Goal: Task Accomplishment & Management: Manage account settings

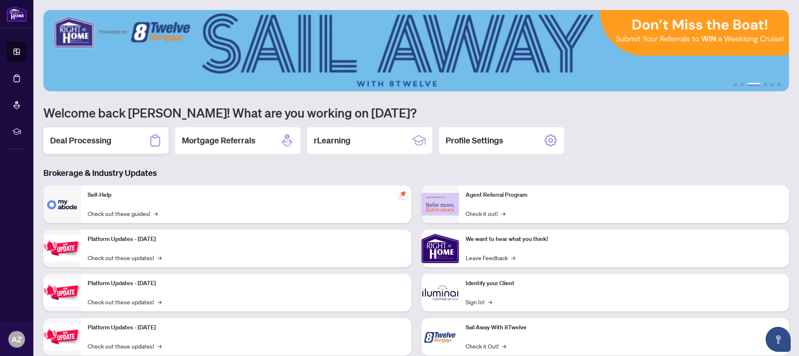
click at [74, 141] on h2 "Deal Processing" at bounding box center [80, 141] width 61 height 12
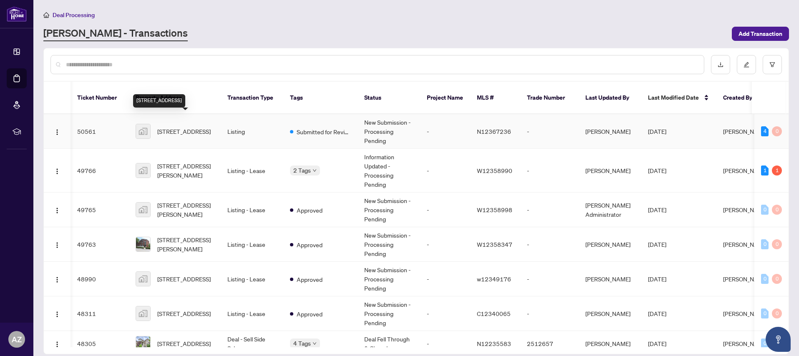
scroll to position [0, 0]
click at [183, 127] on span "[STREET_ADDRESS]" at bounding box center [183, 131] width 53 height 9
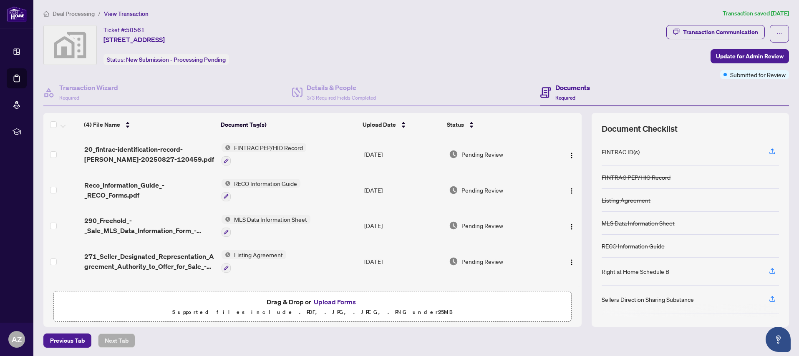
scroll to position [0, 0]
click at [333, 301] on button "Upload Forms" at bounding box center [334, 303] width 47 height 11
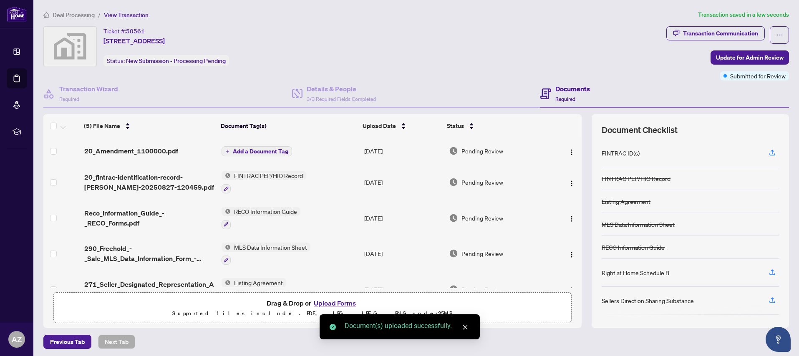
click at [246, 153] on span "Add a Document Tag" at bounding box center [260, 152] width 55 height 6
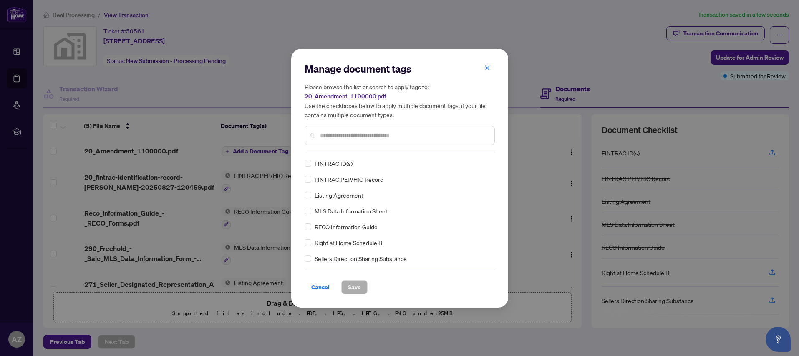
click at [329, 134] on input "text" at bounding box center [404, 135] width 168 height 9
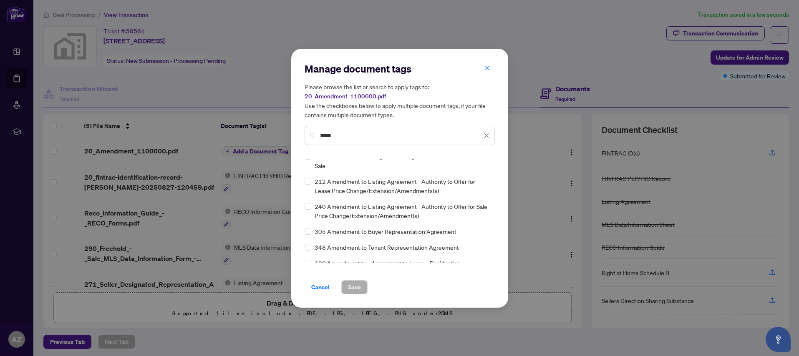
scroll to position [39, 0]
type input "*****"
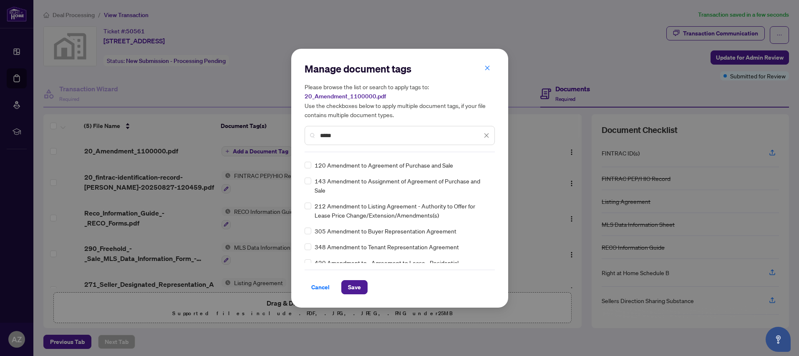
scroll to position [0, 0]
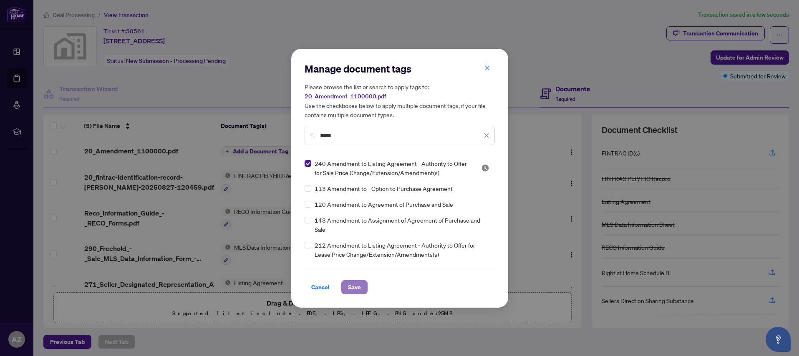
click at [355, 287] on span "Save" at bounding box center [354, 287] width 13 height 13
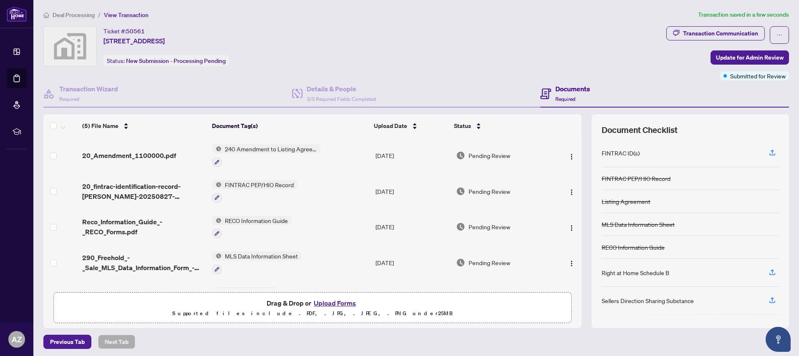
click at [610, 42] on div "Ticket #: 50561 [STREET_ADDRESS] Status: New Submission - Processing Pending" at bounding box center [353, 46] width 620 height 40
